Goal: Information Seeking & Learning: Learn about a topic

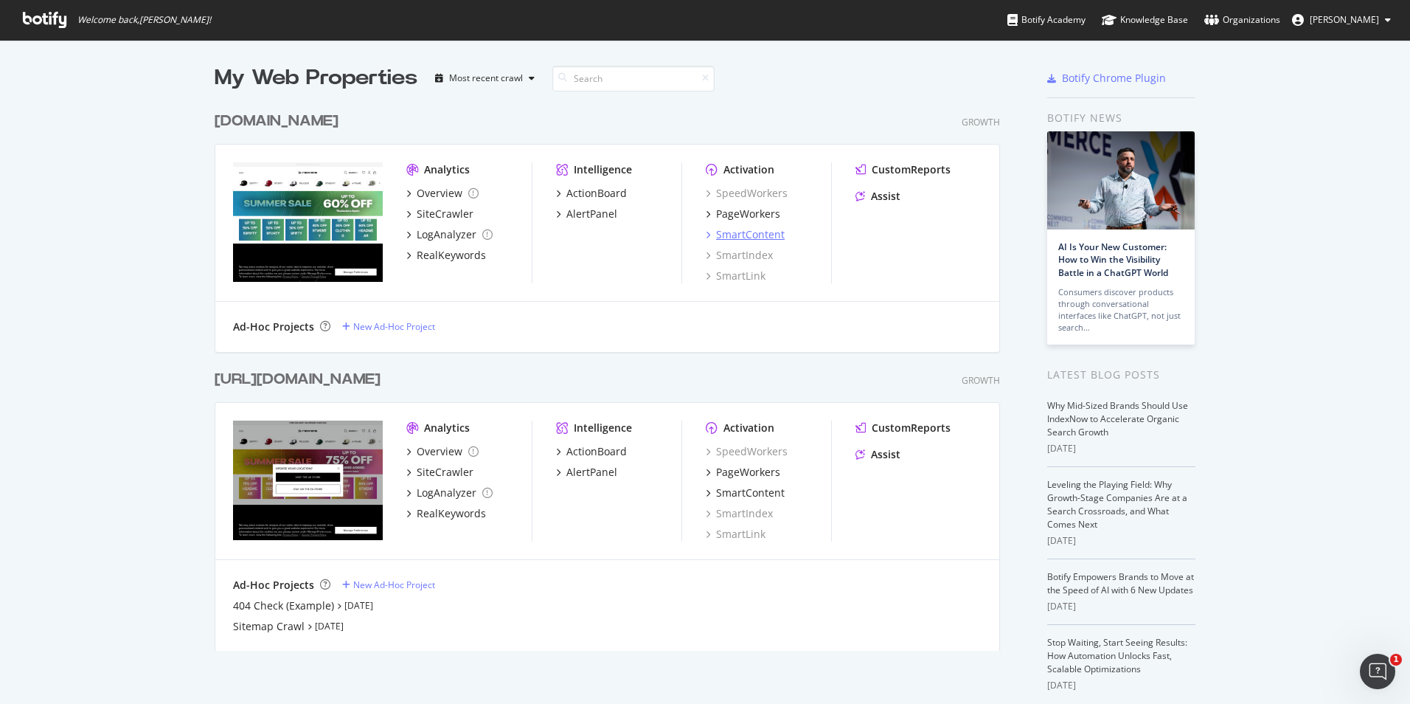
click at [748, 235] on div "SmartContent" at bounding box center [750, 234] width 69 height 15
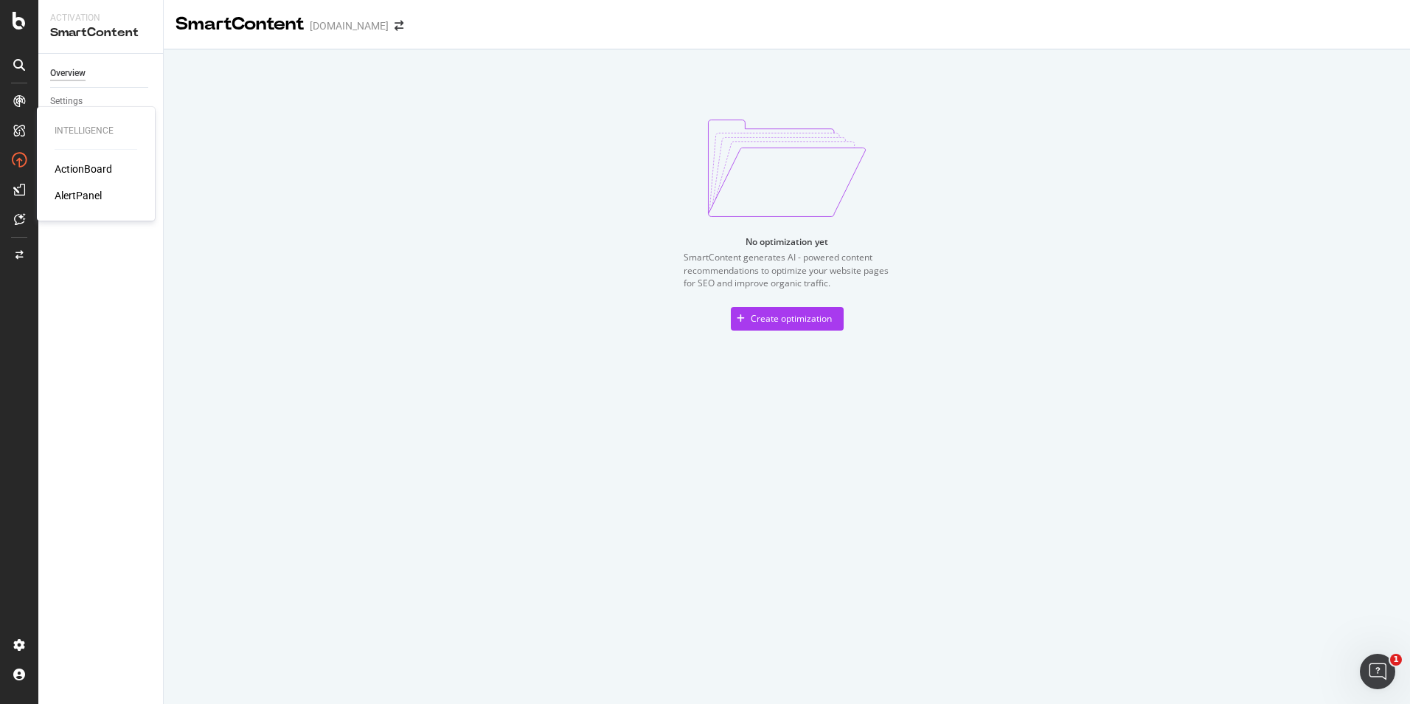
click at [77, 202] on div "AlertPanel" at bounding box center [78, 195] width 47 height 15
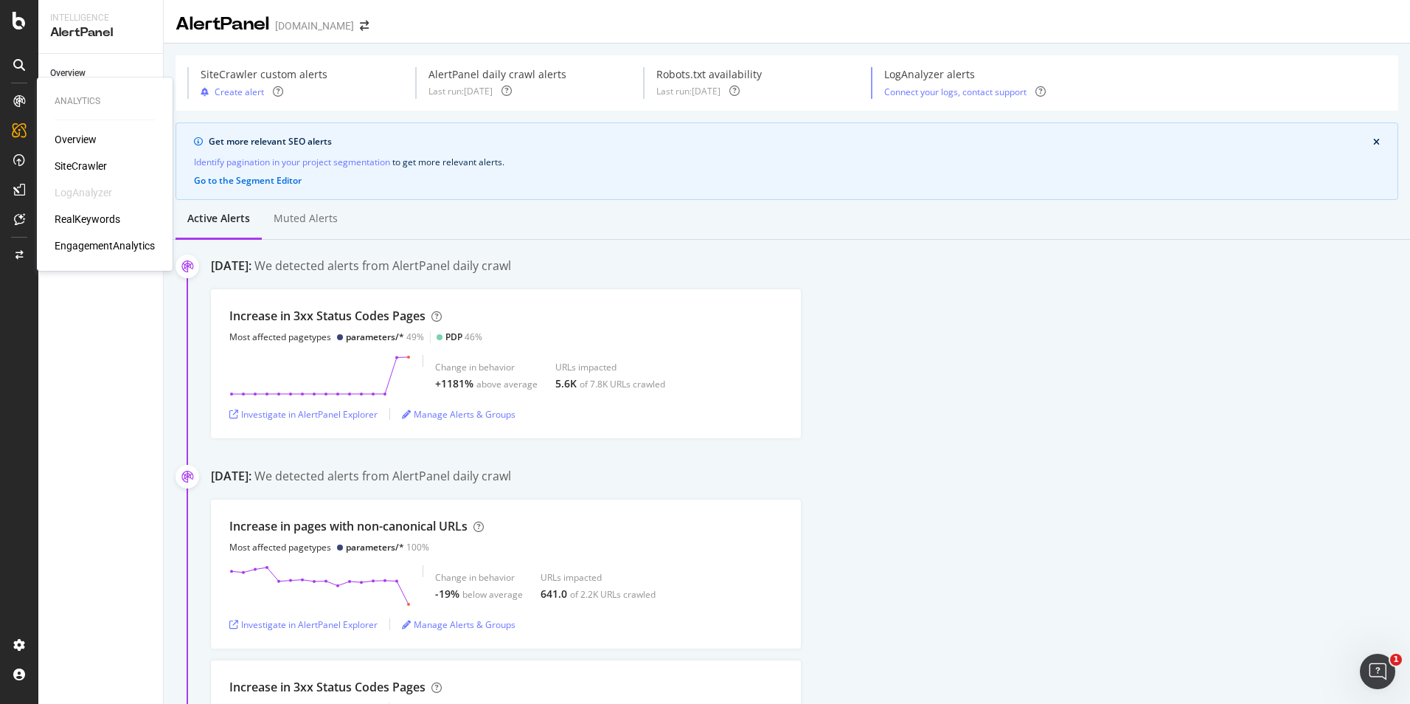
click at [91, 216] on div "RealKeywords" at bounding box center [88, 219] width 66 height 15
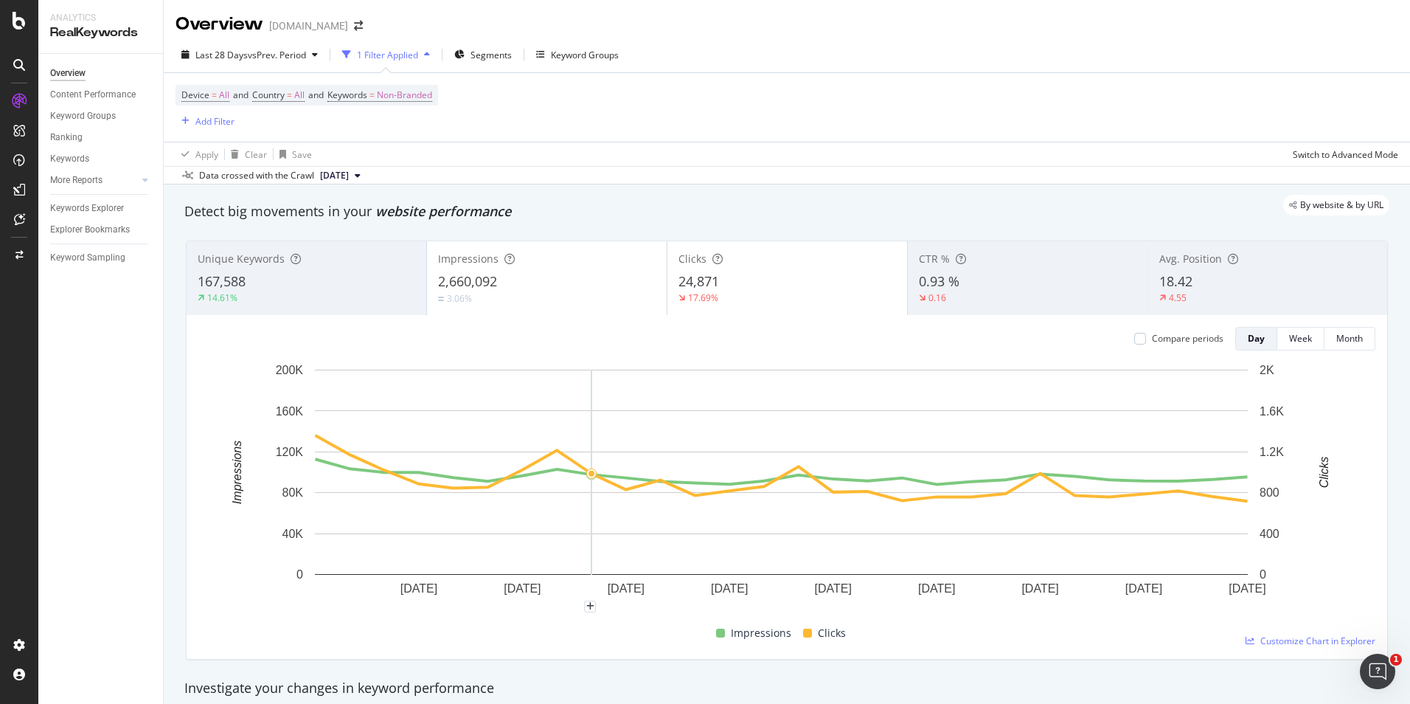
scroll to position [516, 0]
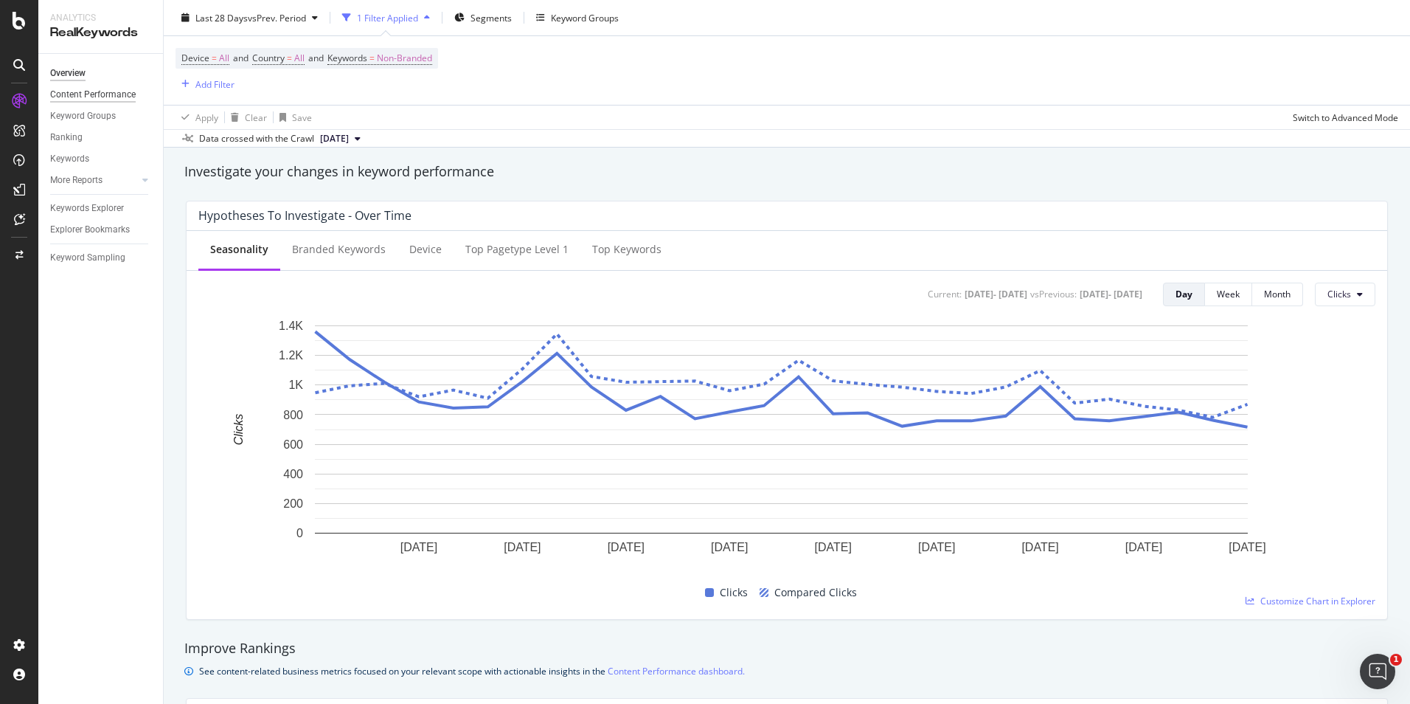
click at [94, 88] on div "Content Performance" at bounding box center [93, 94] width 86 height 15
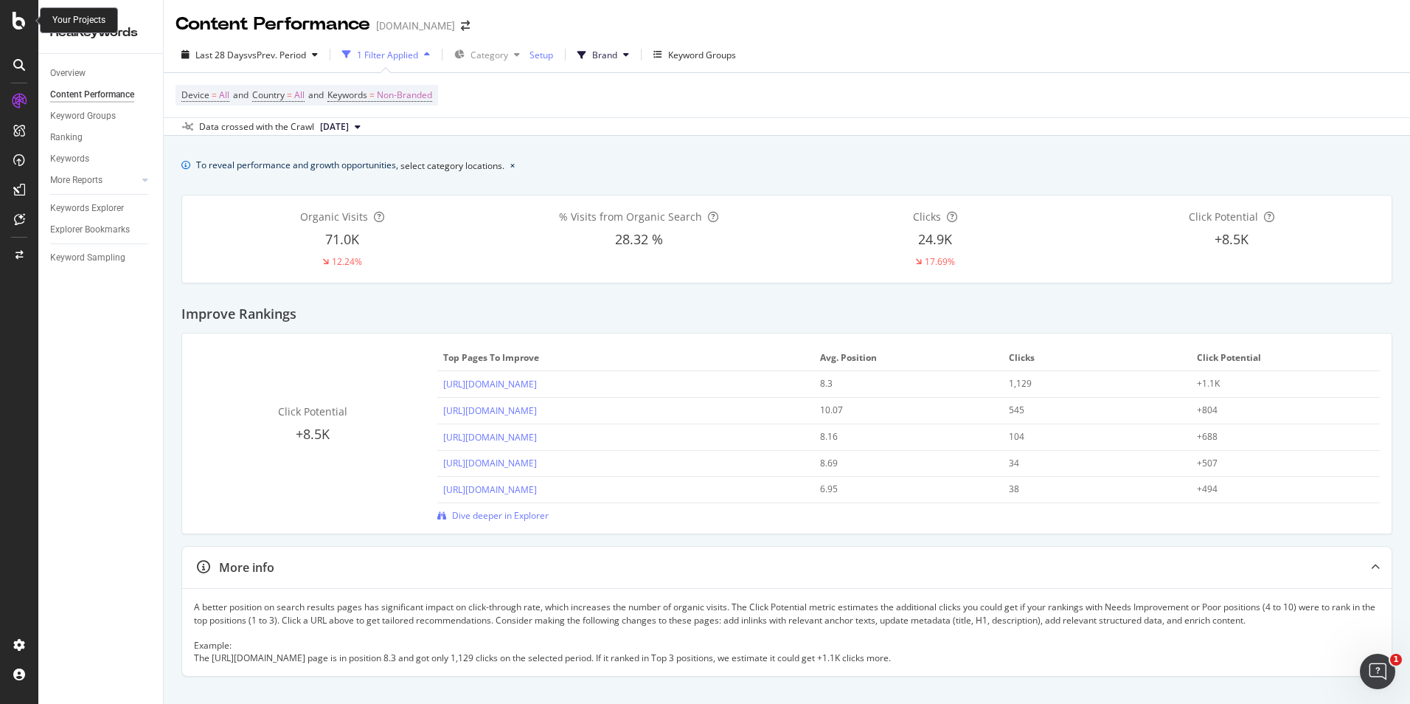
click at [13, 27] on icon at bounding box center [19, 21] width 13 height 18
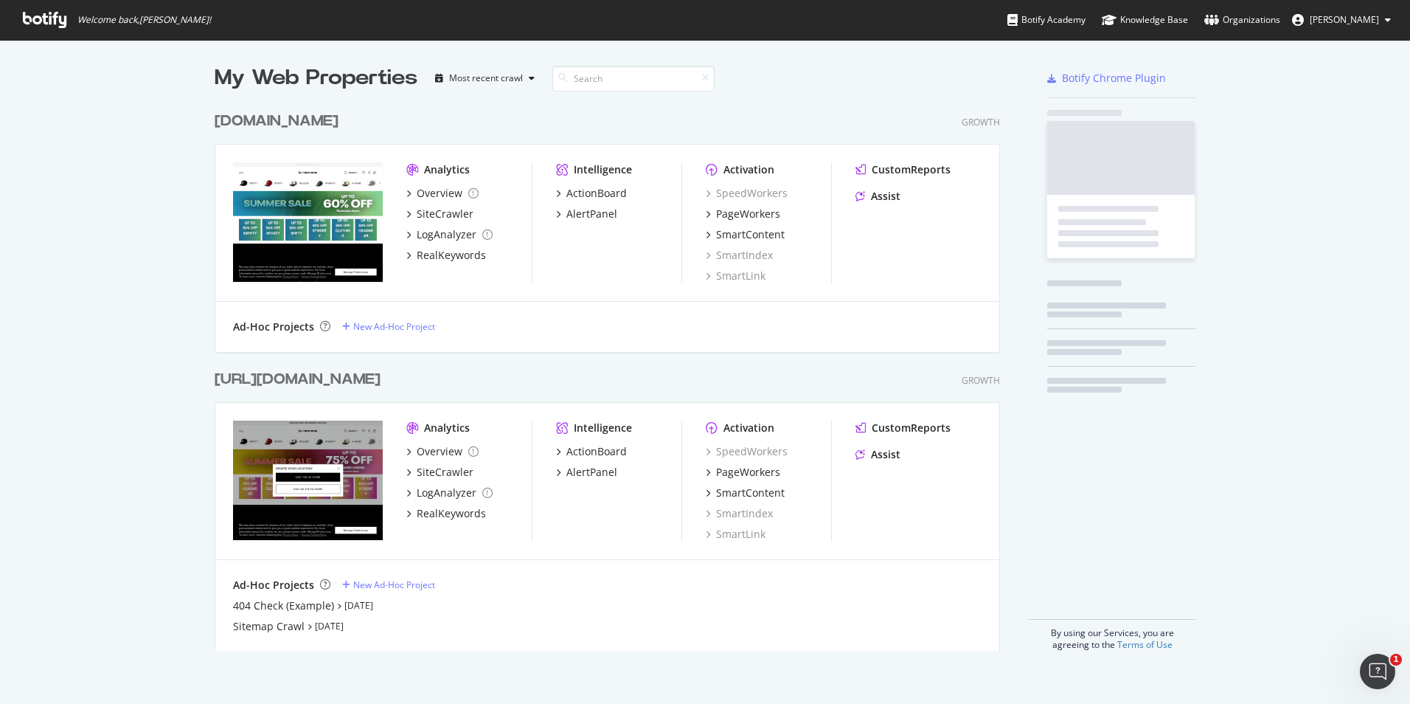
scroll to position [693, 1388]
